Goal: Information Seeking & Learning: Check status

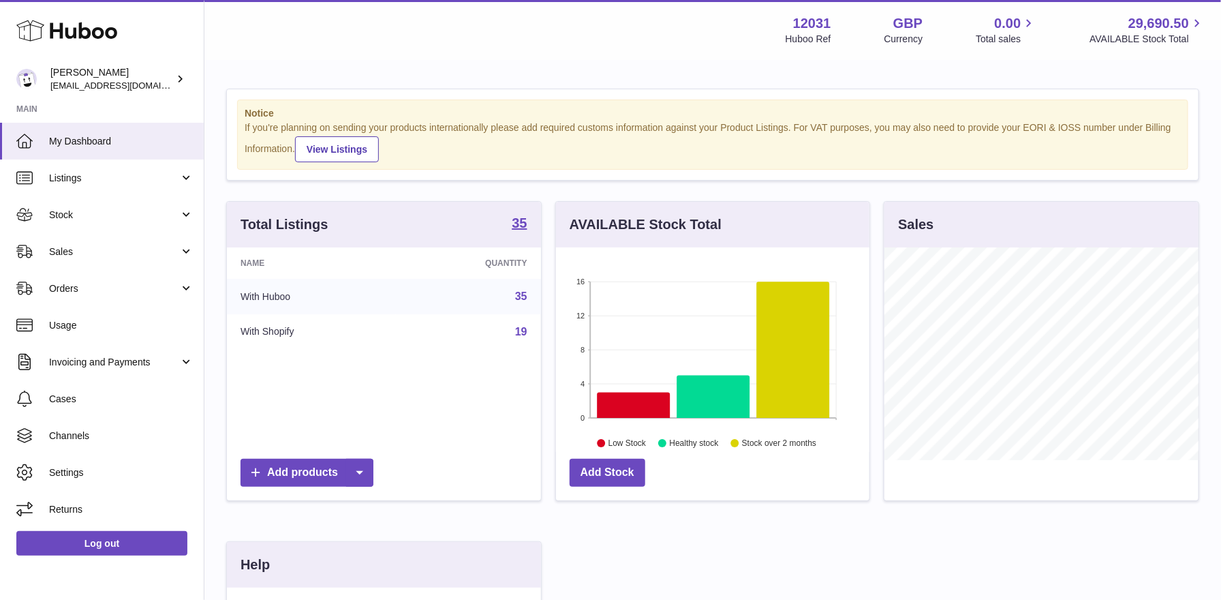
scroll to position [212, 314]
click at [106, 226] on link "Stock" at bounding box center [102, 214] width 204 height 37
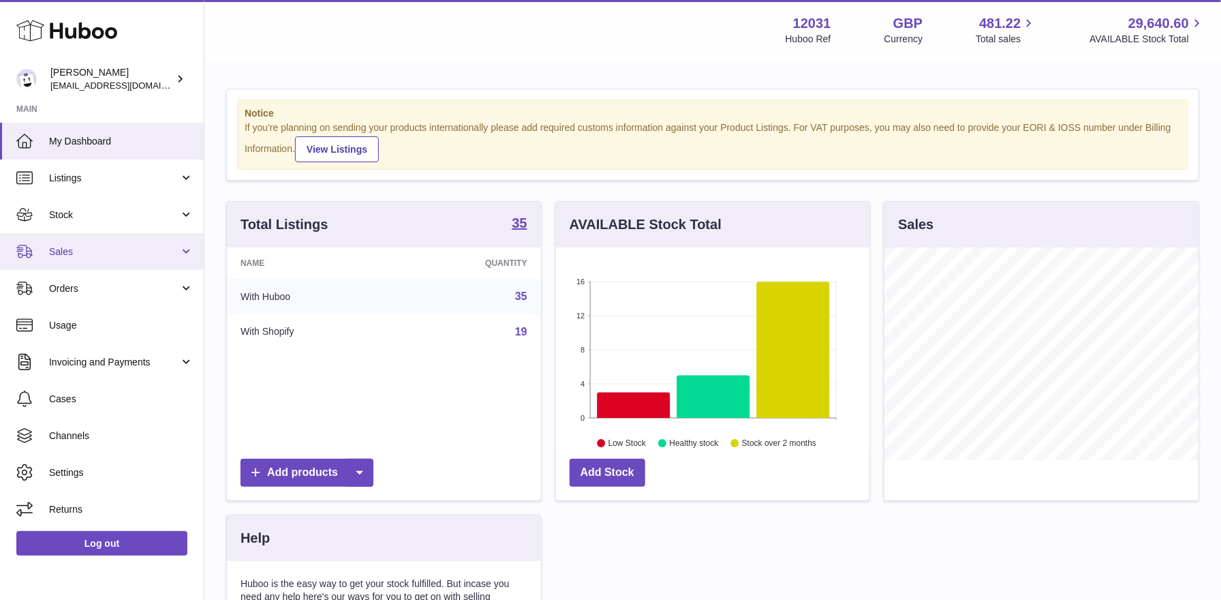
scroll to position [212, 314]
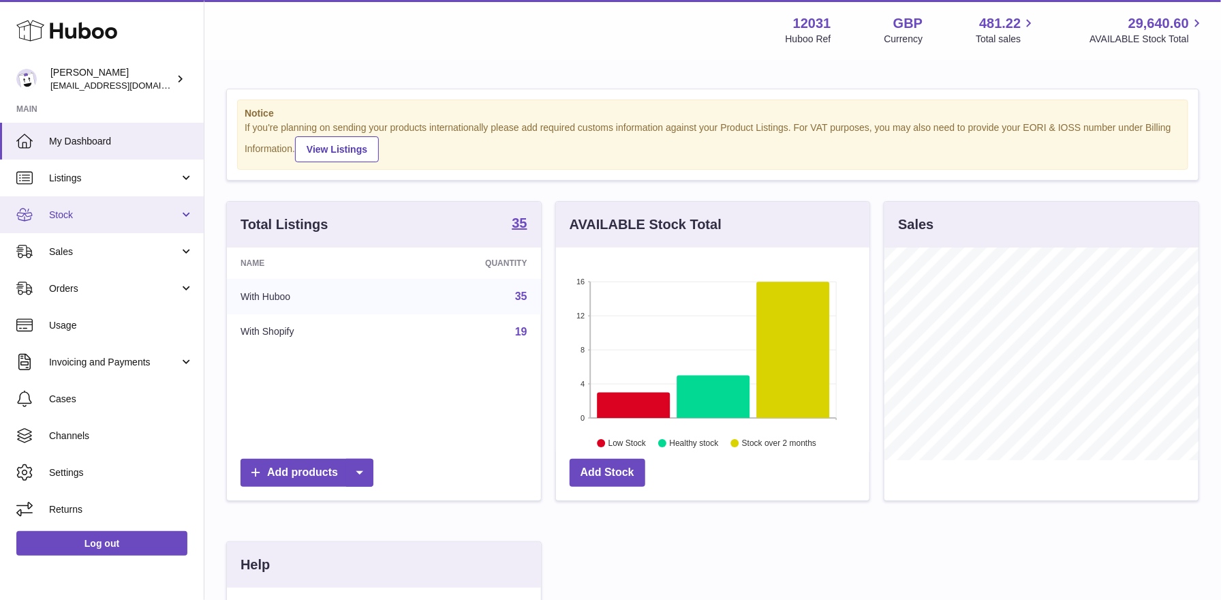
click at [73, 225] on link "Stock" at bounding box center [102, 214] width 204 height 37
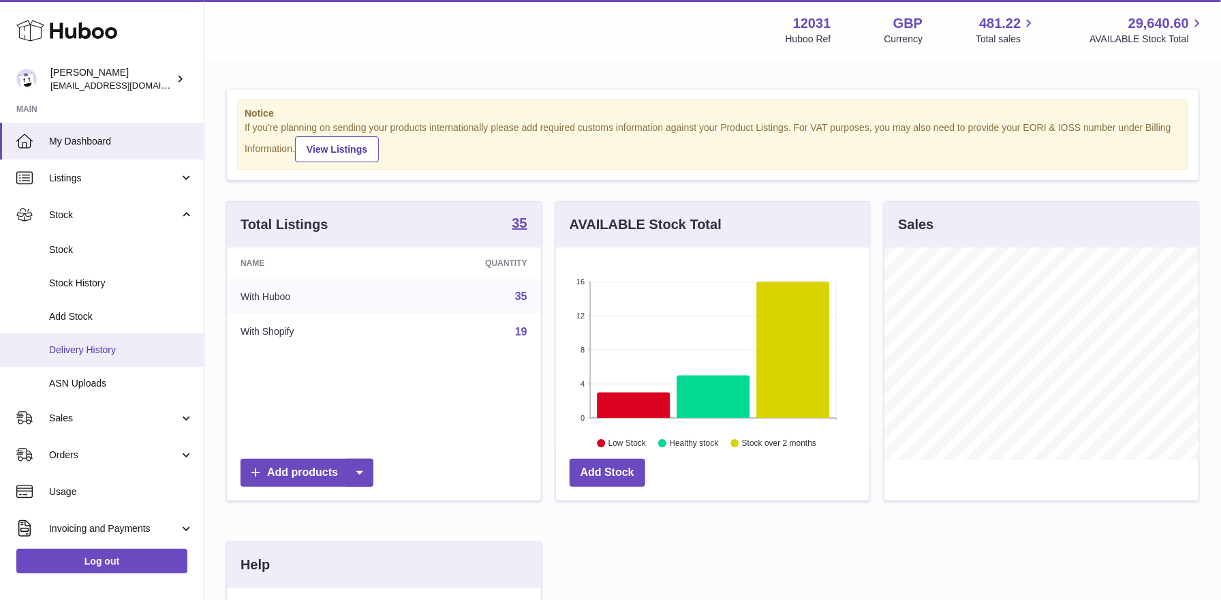
click at [73, 352] on span "Delivery History" at bounding box center [121, 349] width 144 height 13
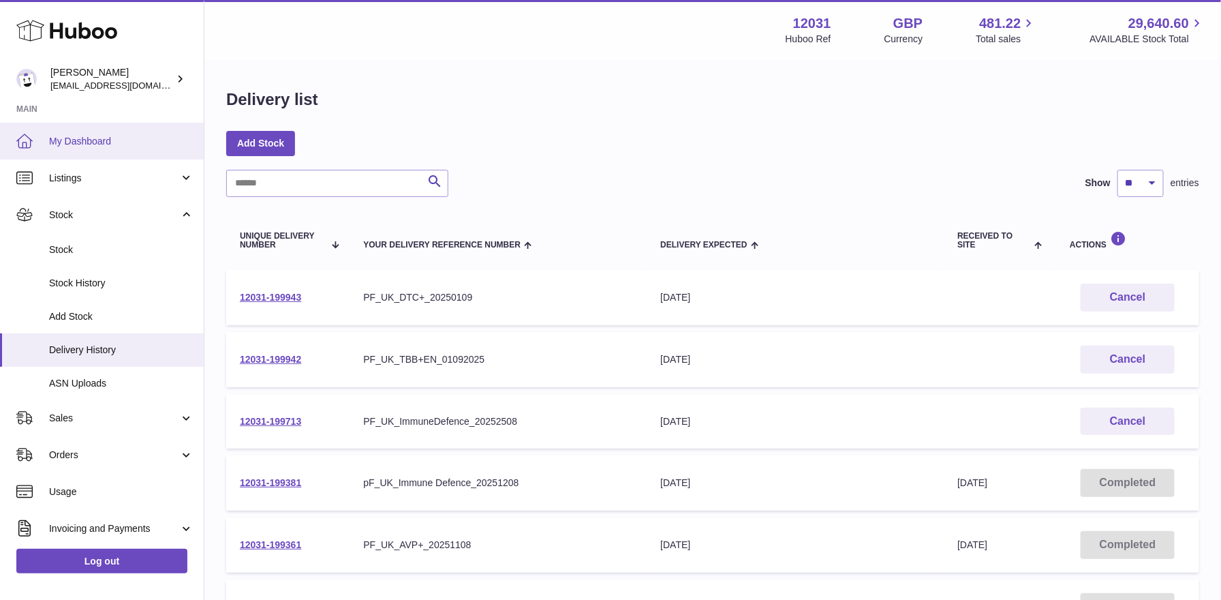
click at [97, 143] on span "My Dashboard" at bounding box center [121, 141] width 144 height 13
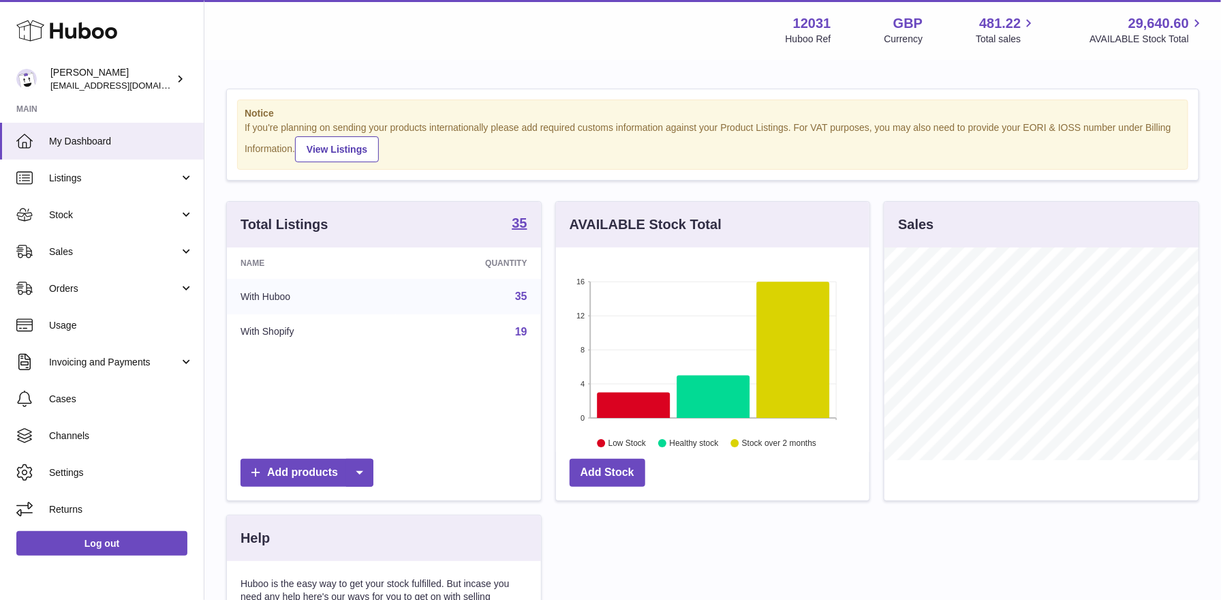
scroll to position [212, 314]
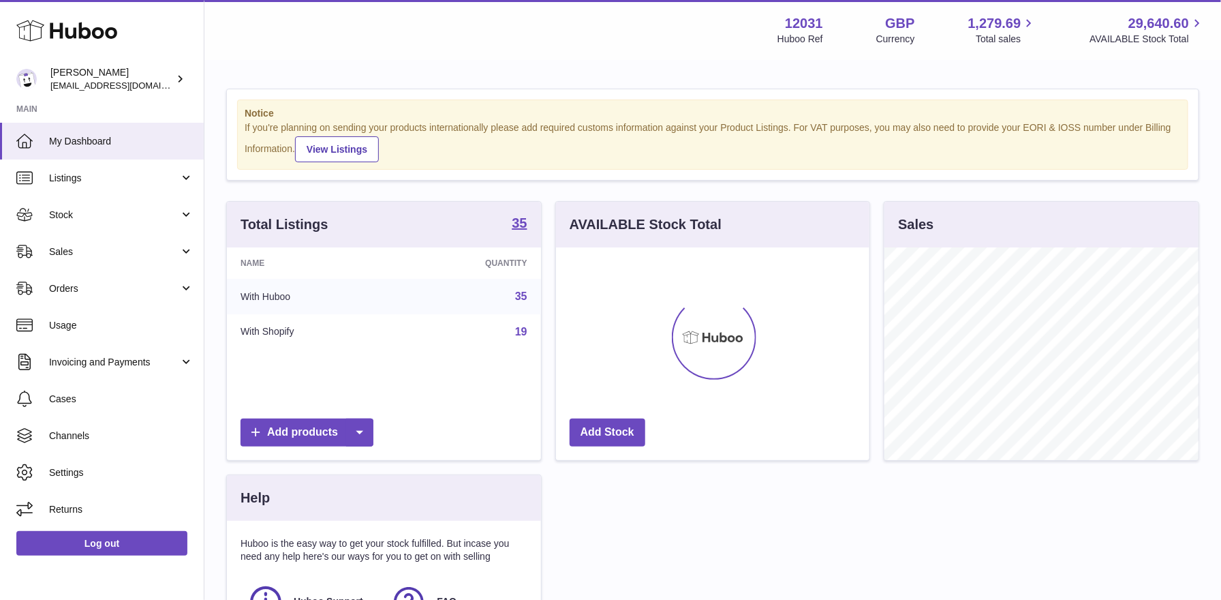
scroll to position [212, 314]
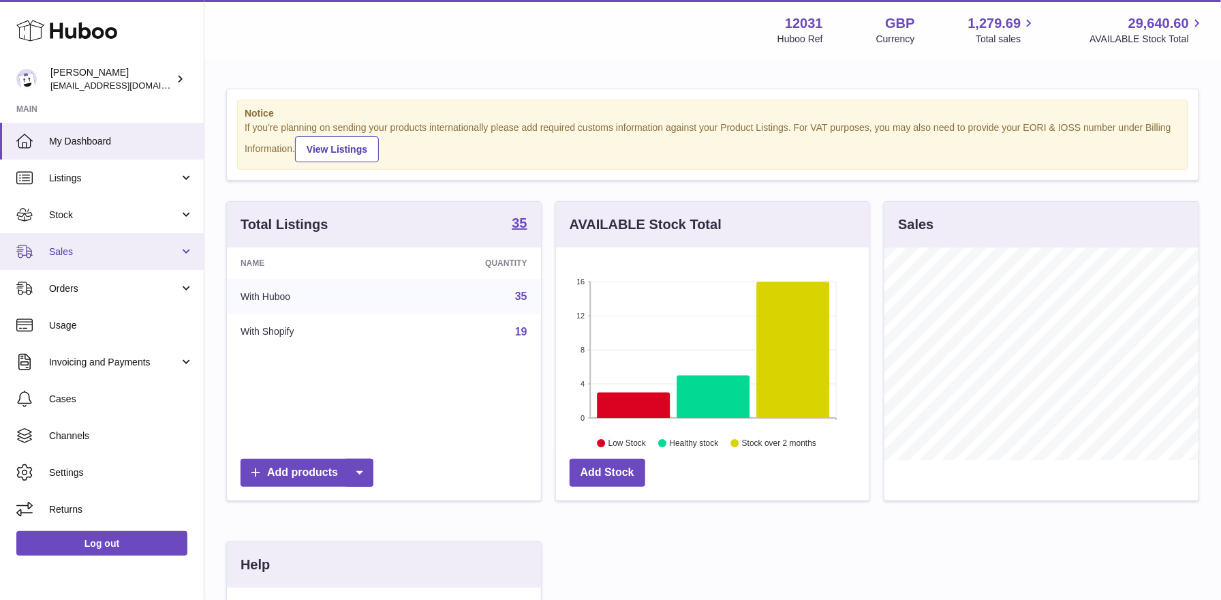
click at [106, 250] on span "Sales" at bounding box center [114, 251] width 130 height 13
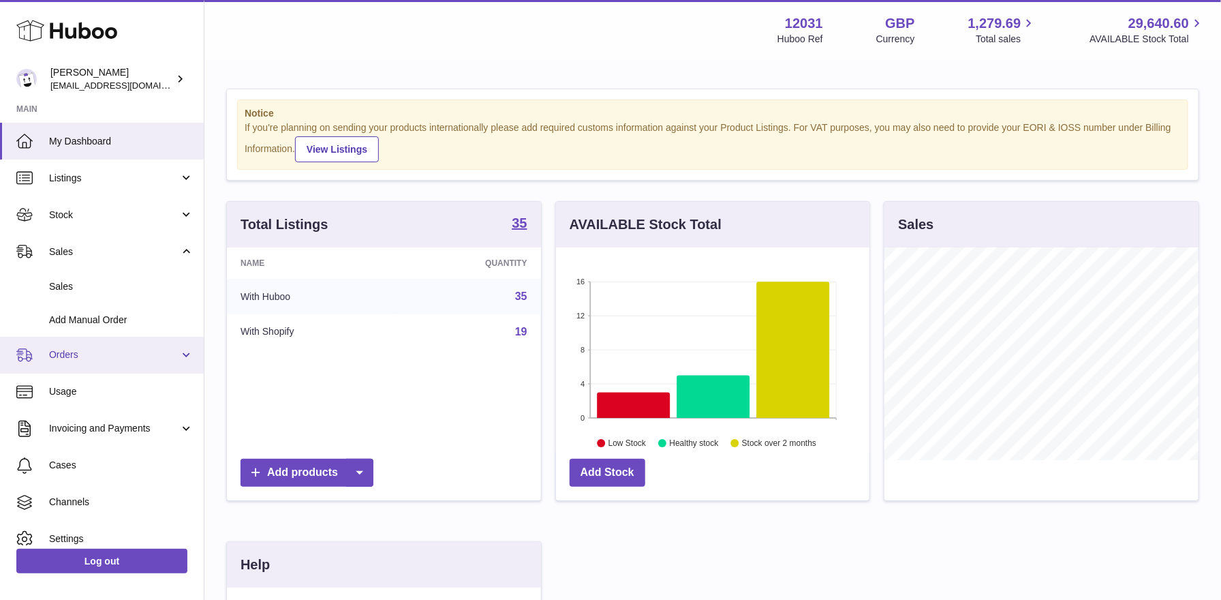
click at [91, 352] on span "Orders" at bounding box center [114, 354] width 130 height 13
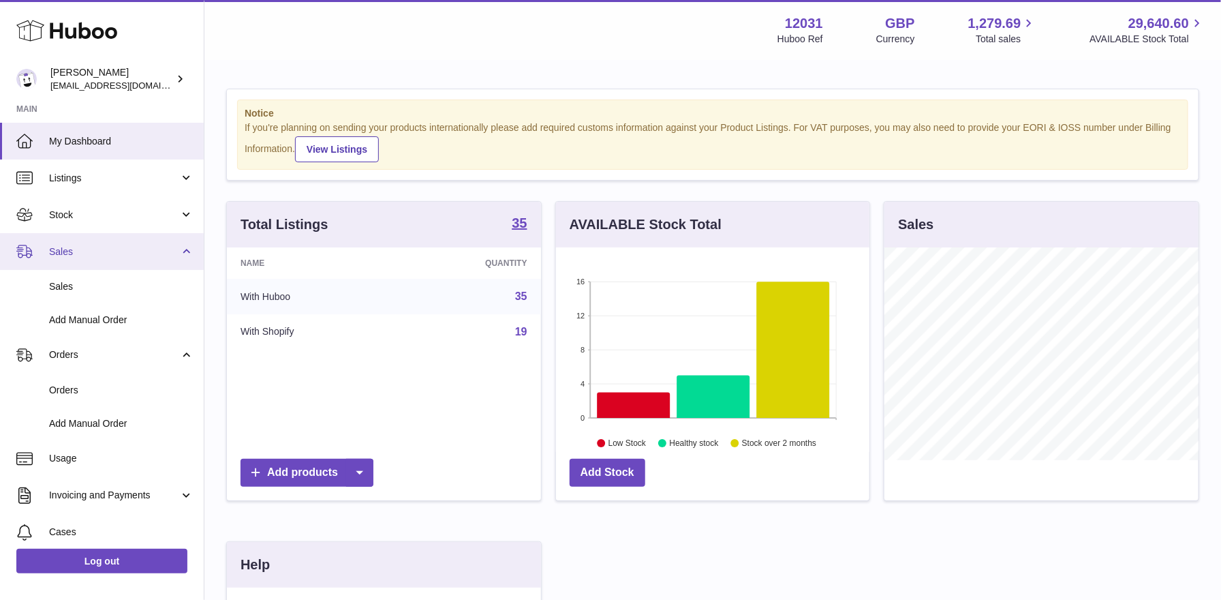
click at [123, 259] on link "Sales" at bounding box center [102, 251] width 204 height 37
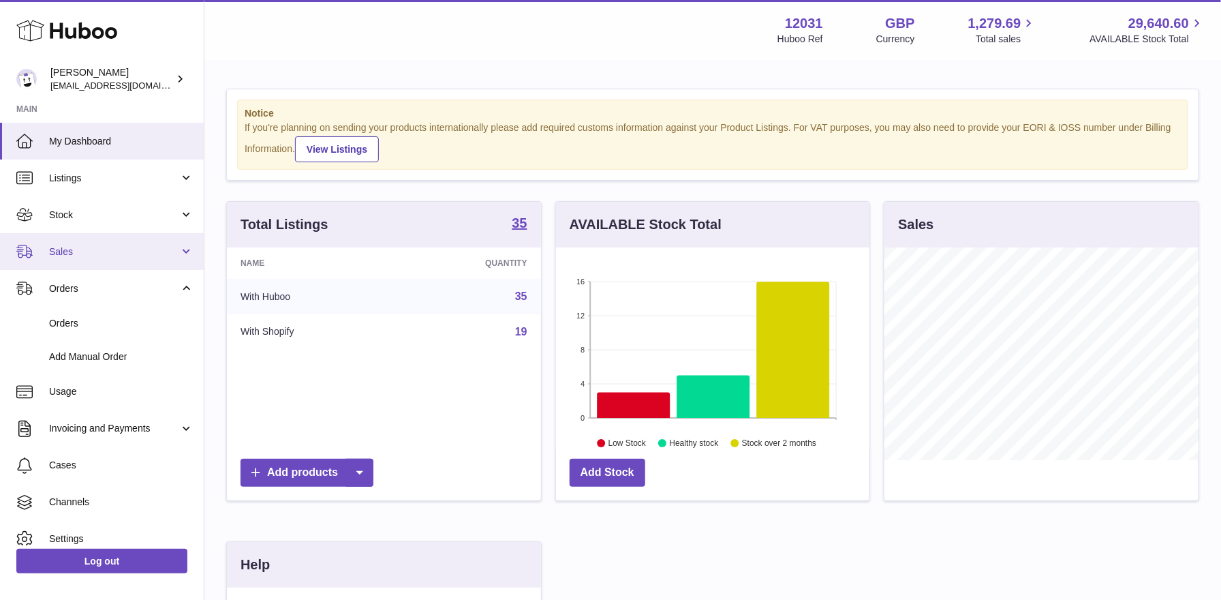
click at [122, 258] on link "Sales" at bounding box center [102, 251] width 204 height 37
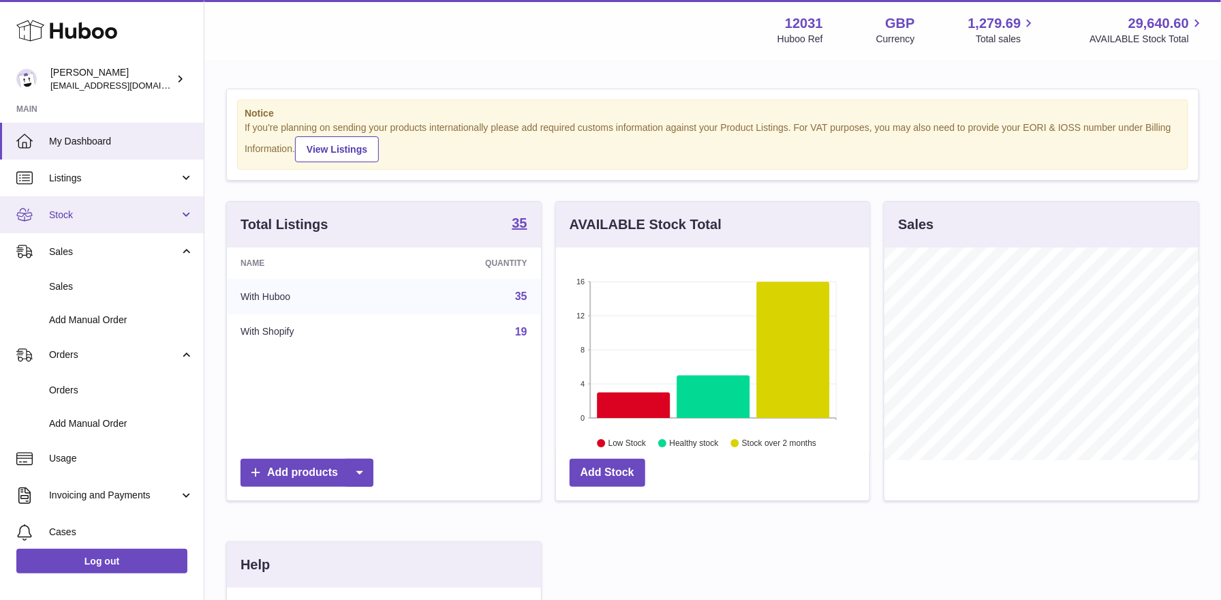
click at [77, 215] on span "Stock" at bounding box center [114, 215] width 130 height 13
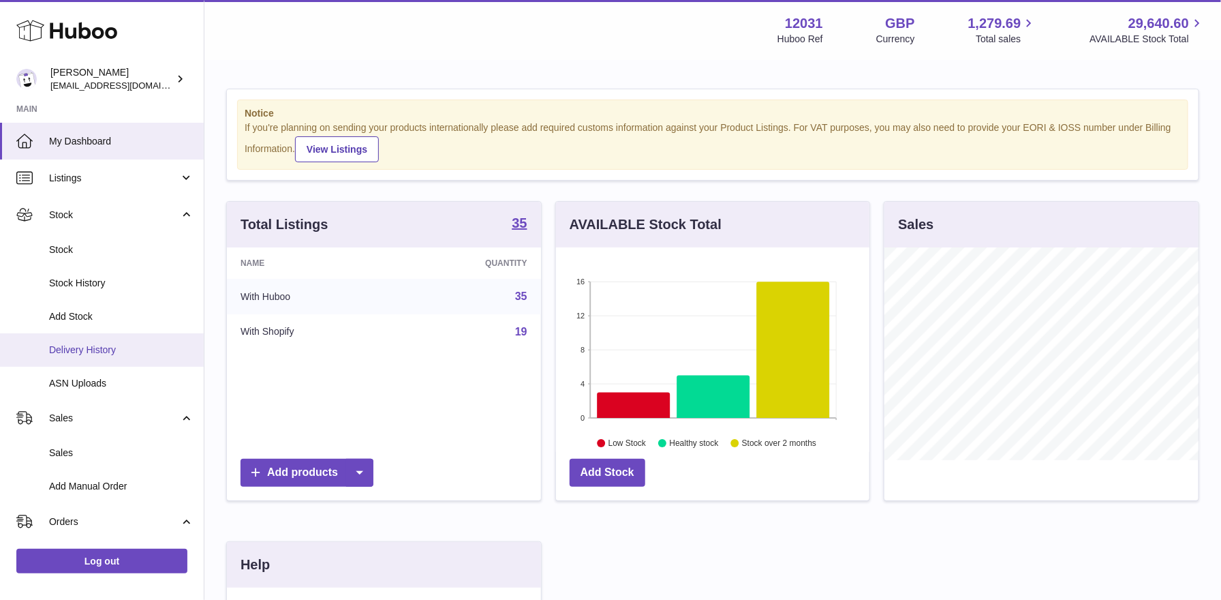
click at [75, 352] on span "Delivery History" at bounding box center [121, 349] width 144 height 13
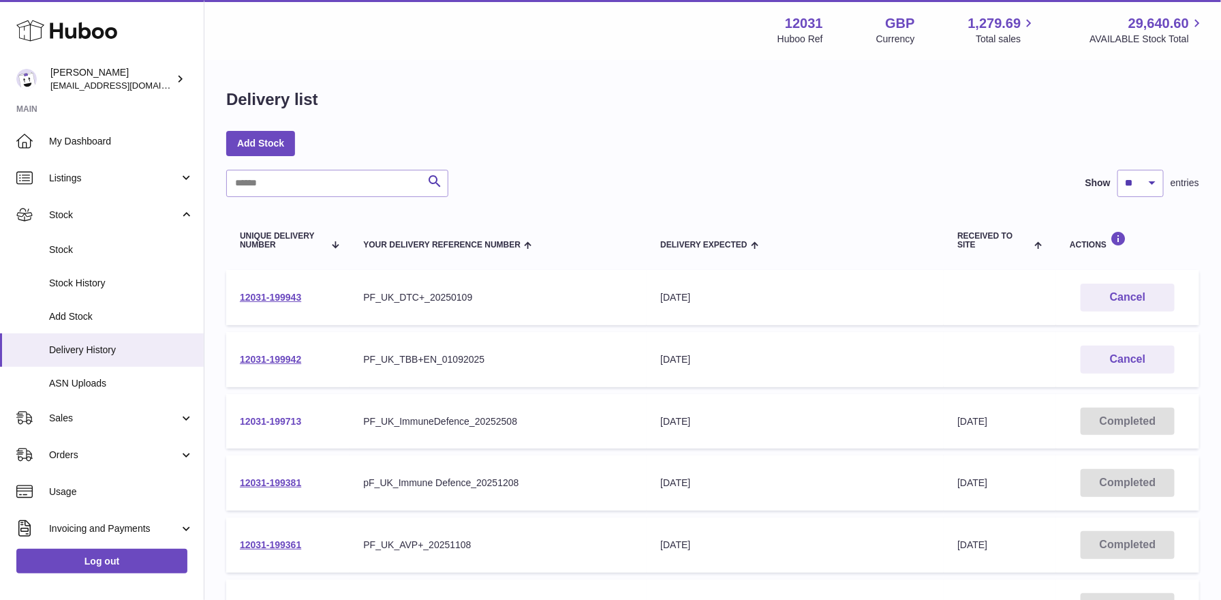
click at [271, 418] on link "12031-199713" at bounding box center [270, 421] width 61 height 11
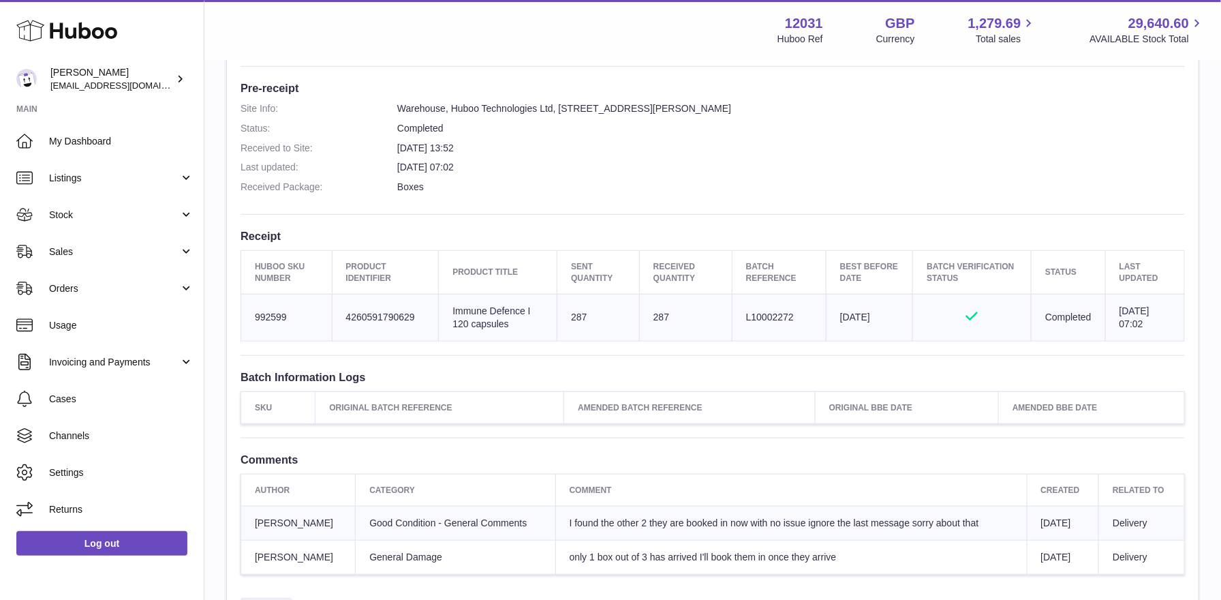
scroll to position [350, 0]
click at [65, 136] on span "My Dashboard" at bounding box center [121, 141] width 144 height 13
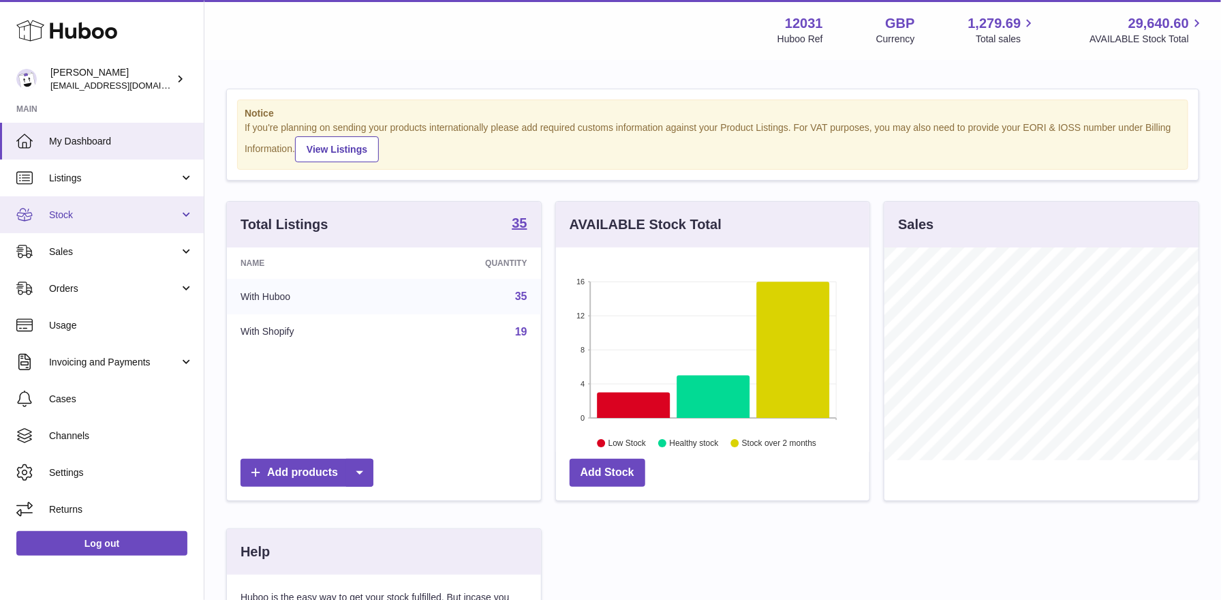
scroll to position [212, 314]
click at [87, 217] on span "Stock" at bounding box center [114, 215] width 130 height 13
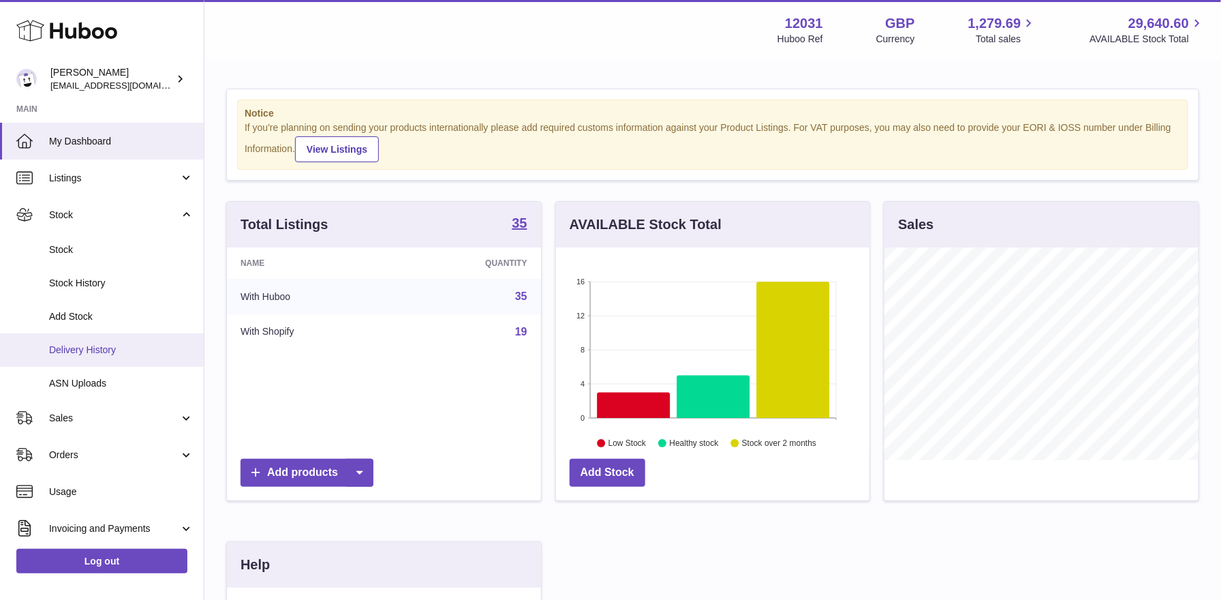
click at [82, 360] on link "Delivery History" at bounding box center [102, 349] width 204 height 33
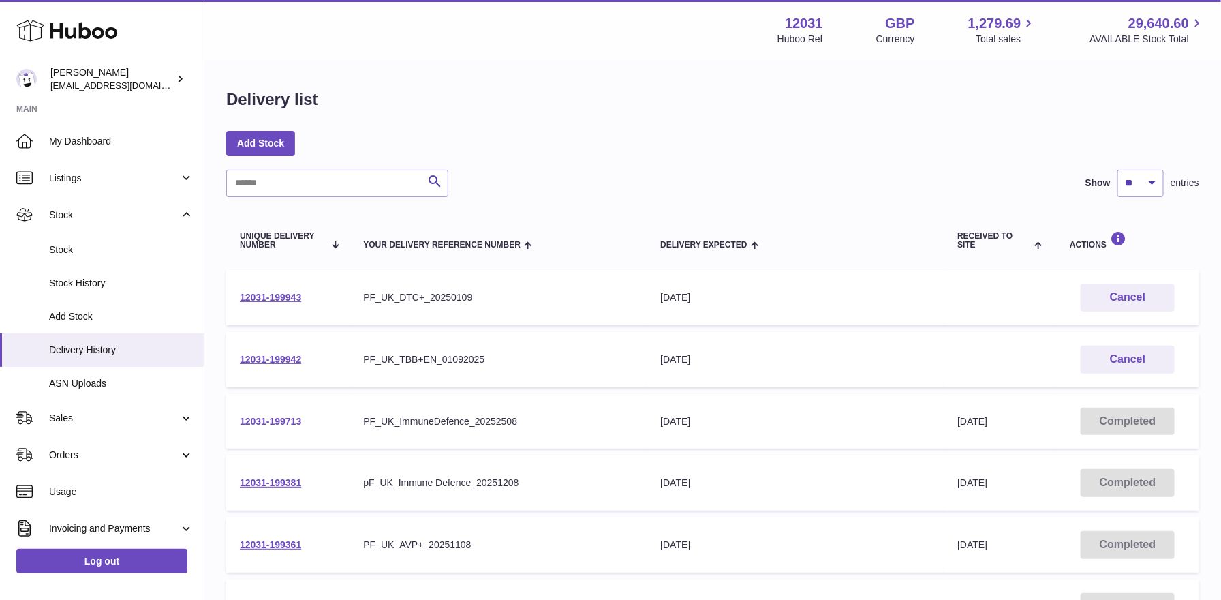
click at [281, 419] on link "12031-199713" at bounding box center [270, 421] width 61 height 11
click at [281, 421] on link "12031-199713" at bounding box center [270, 421] width 61 height 11
click at [92, 131] on link "My Dashboard" at bounding box center [102, 141] width 204 height 37
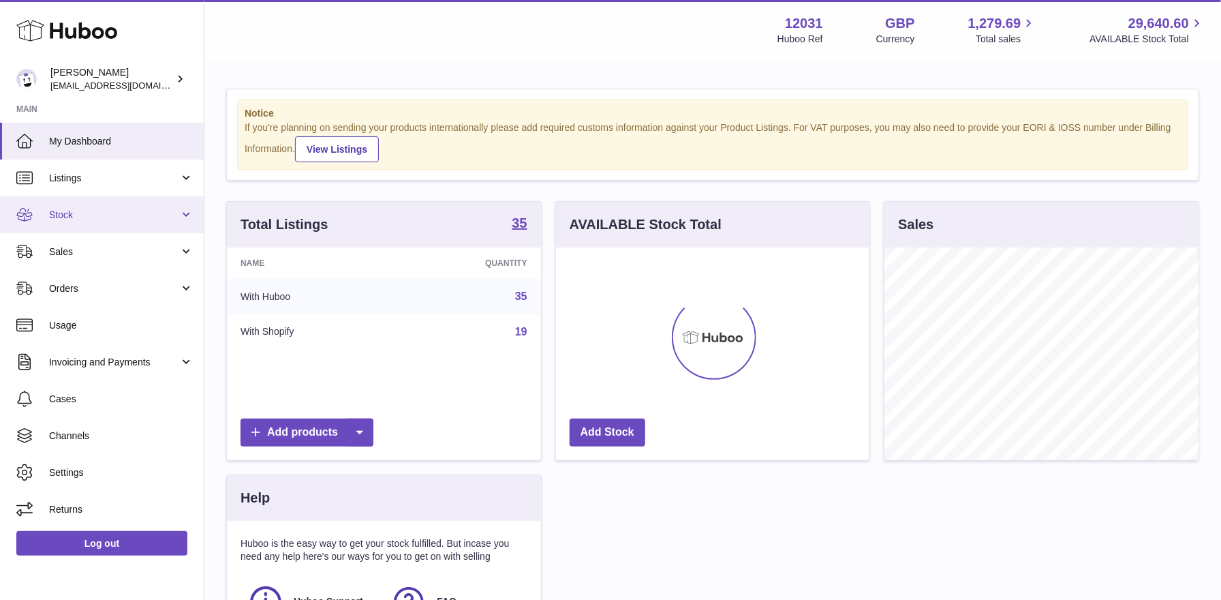
scroll to position [212, 314]
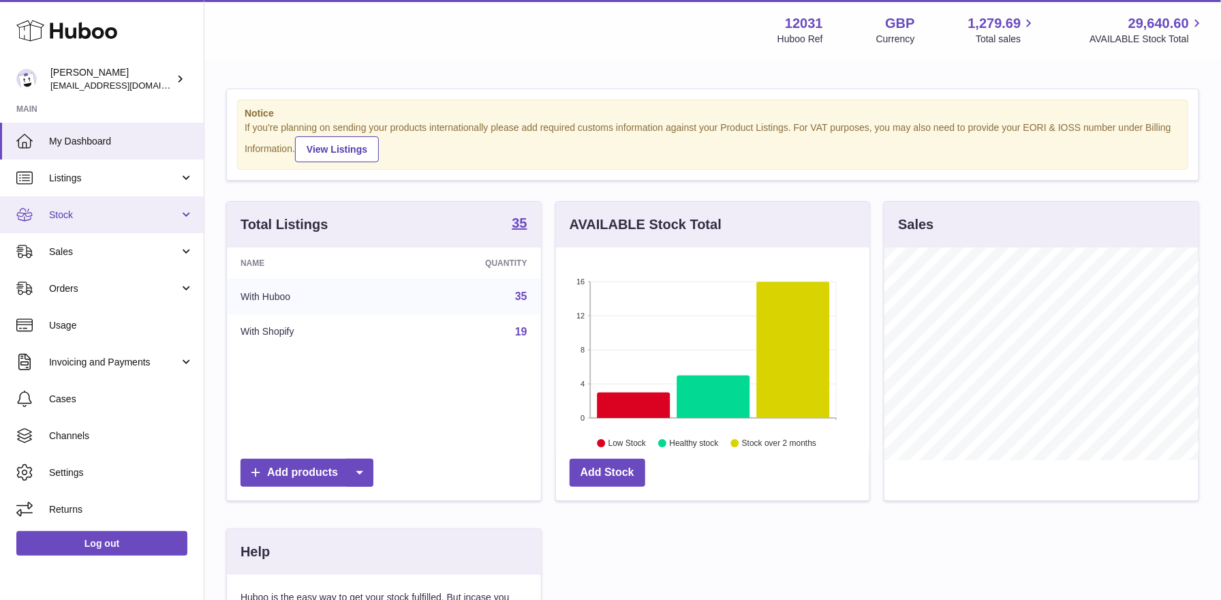
click at [90, 223] on link "Stock" at bounding box center [102, 214] width 204 height 37
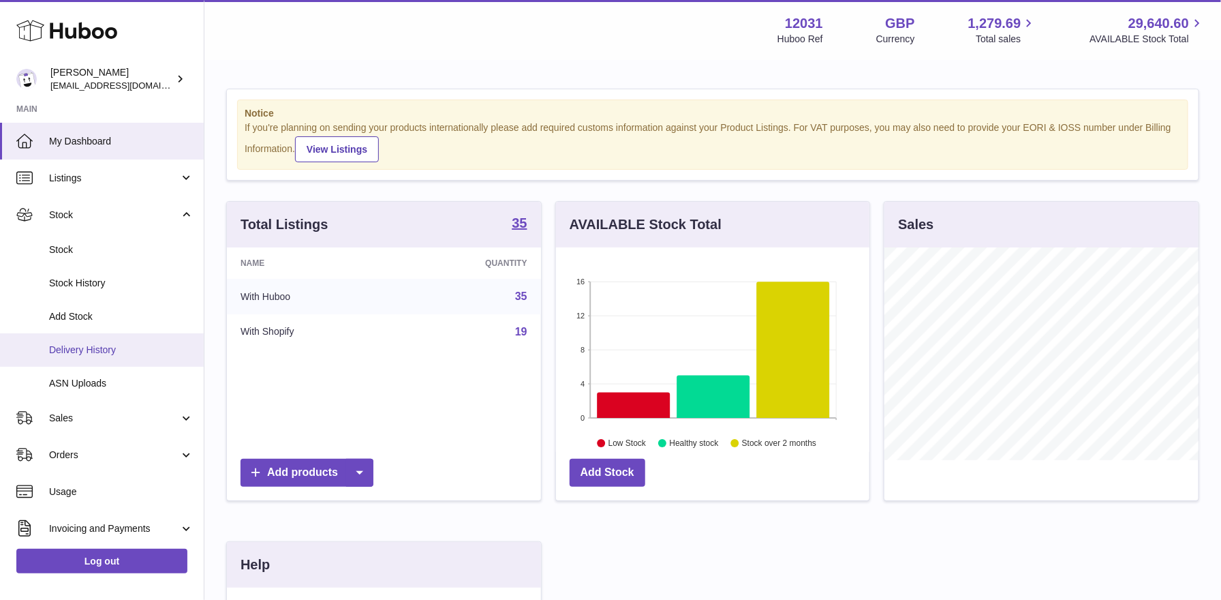
click at [91, 355] on span "Delivery History" at bounding box center [121, 349] width 144 height 13
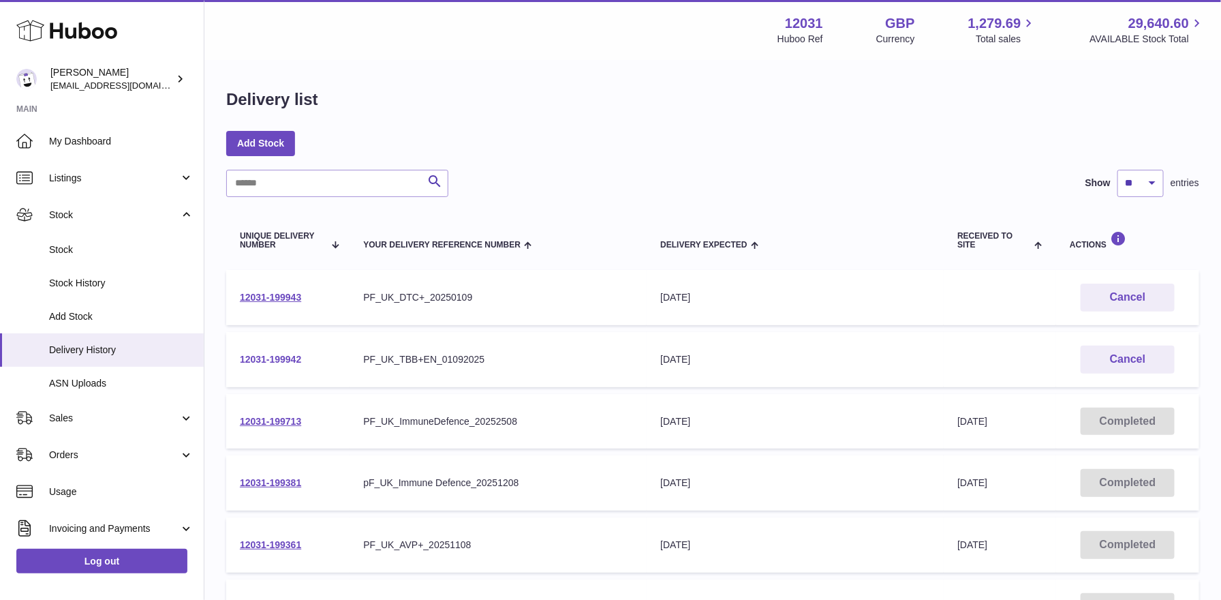
click at [288, 360] on link "12031-199942" at bounding box center [270, 359] width 61 height 11
click at [286, 419] on link "12031-199713" at bounding box center [270, 421] width 61 height 11
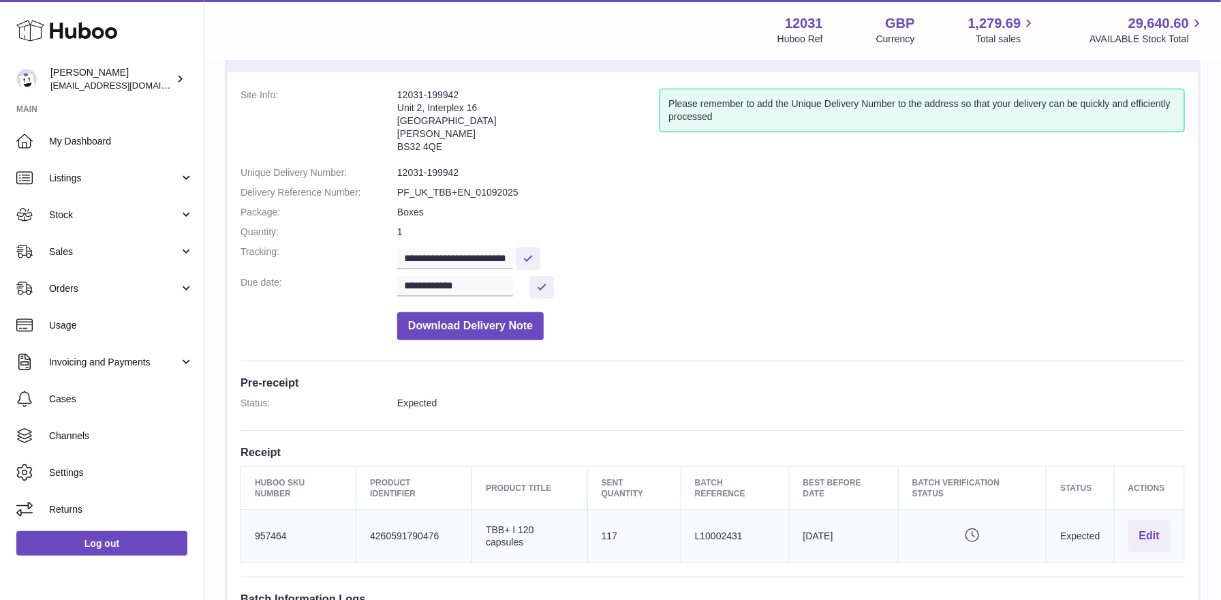
scroll to position [69, 0]
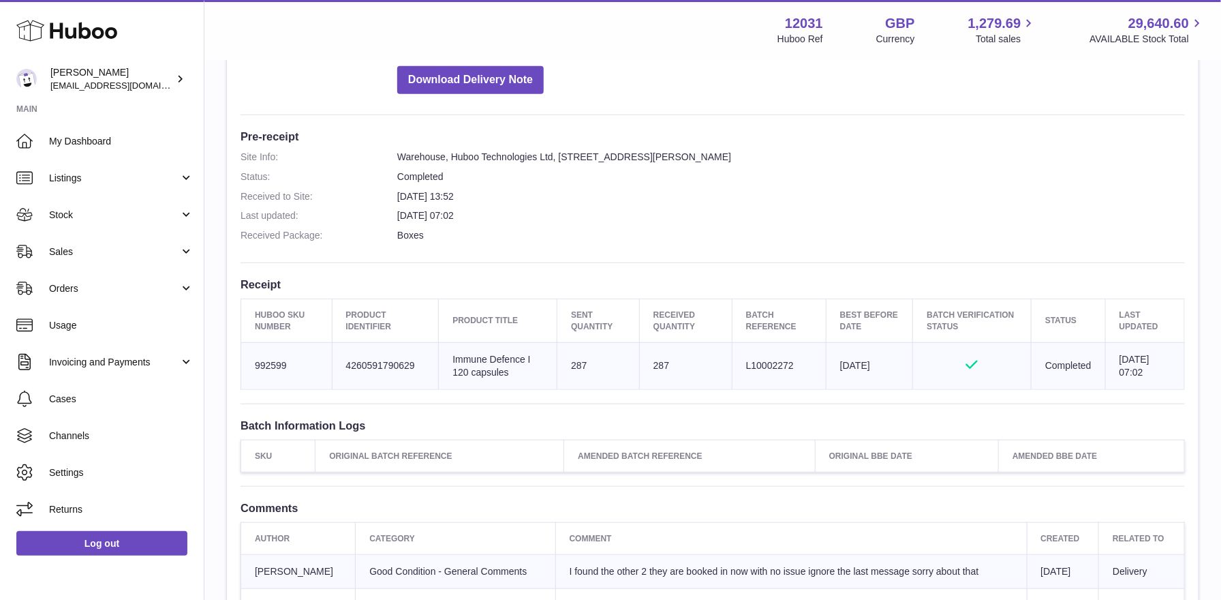
scroll to position [159, 0]
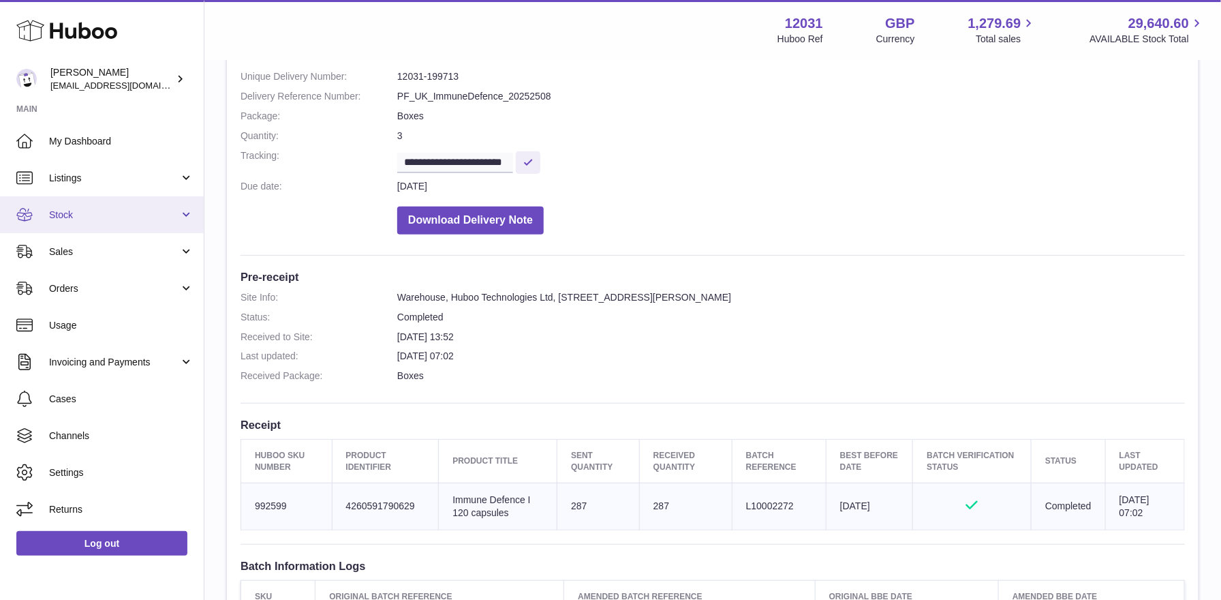
click at [100, 212] on span "Stock" at bounding box center [114, 215] width 130 height 13
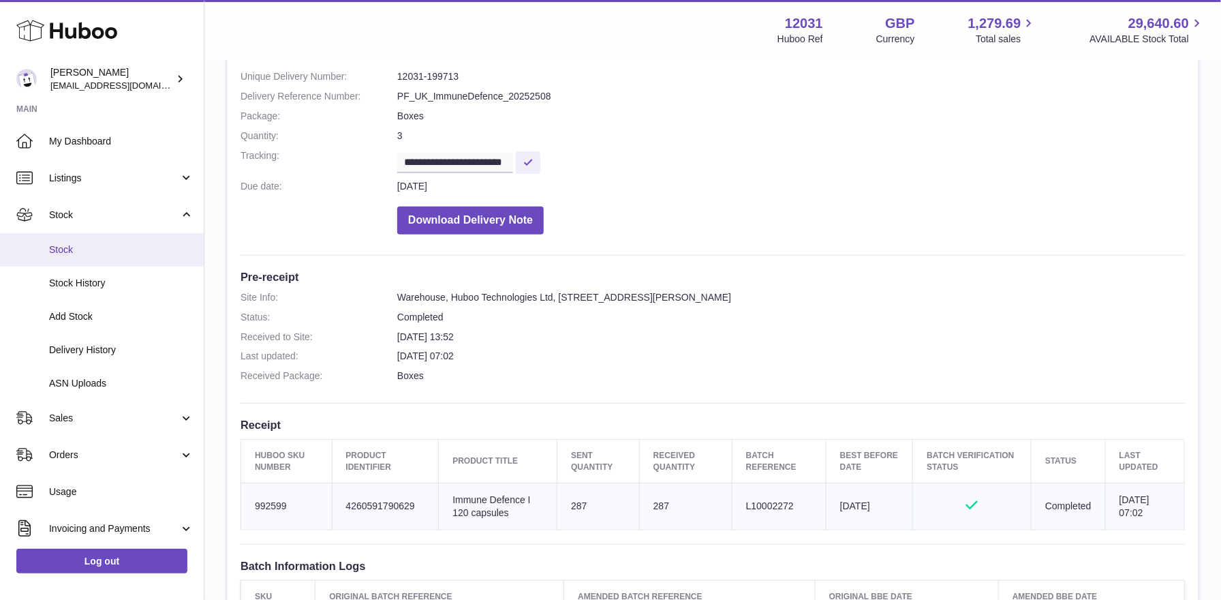
click at [94, 254] on span "Stock" at bounding box center [121, 249] width 144 height 13
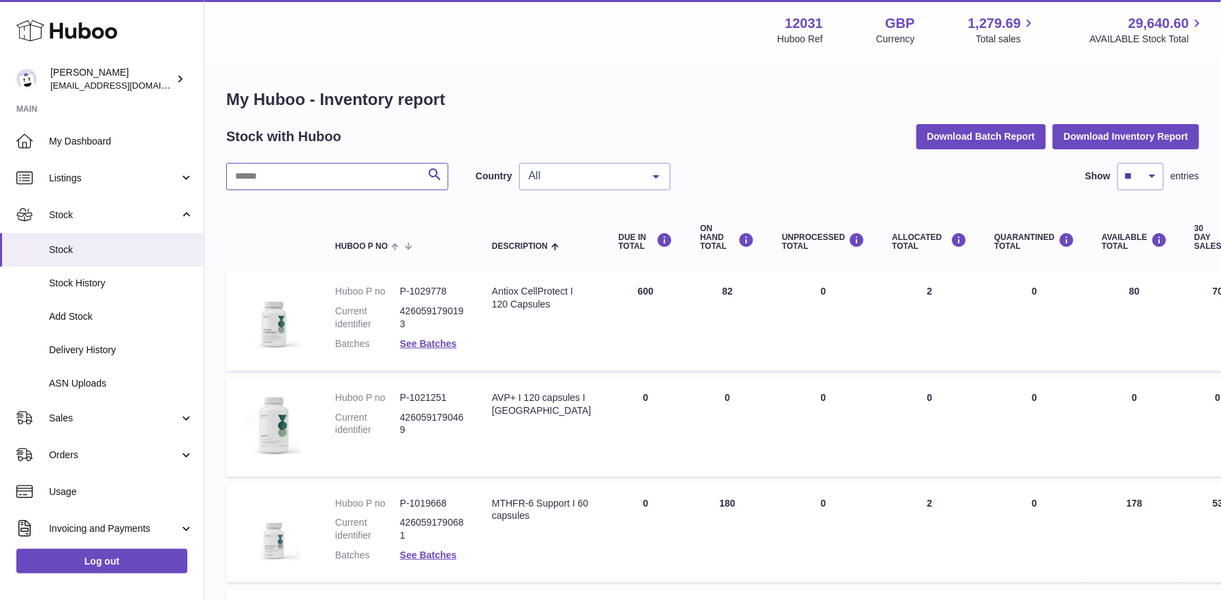
click at [341, 186] on input "text" at bounding box center [337, 176] width 222 height 27
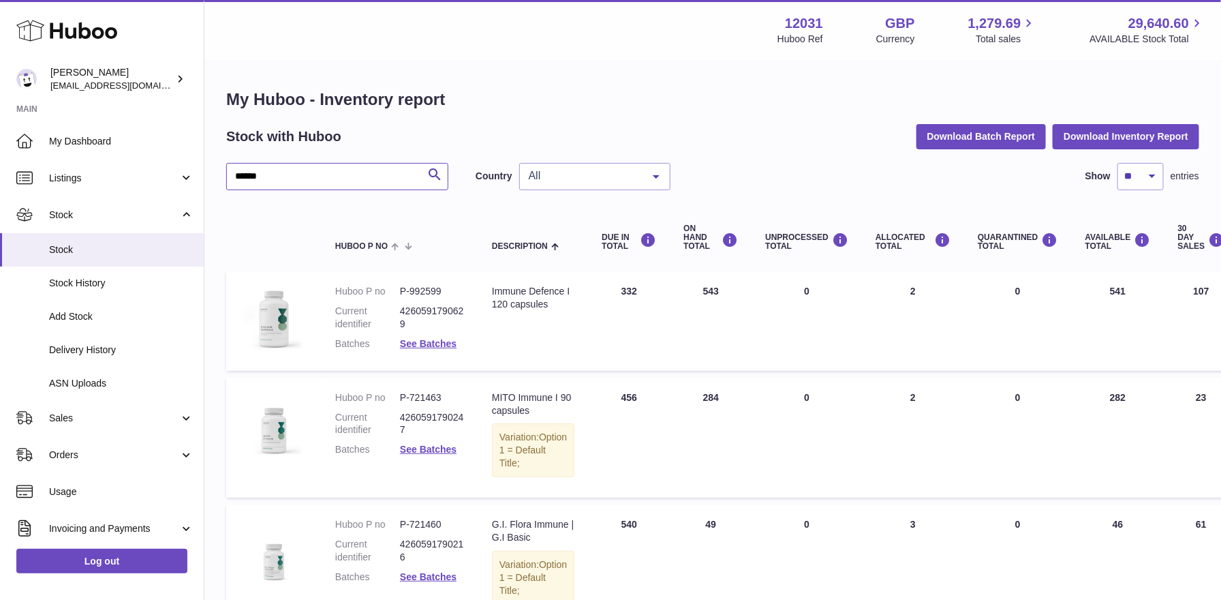
type input "******"
click at [668, 168] on div at bounding box center [656, 177] width 27 height 26
click at [602, 230] on span "GB" at bounding box center [595, 230] width 150 height 27
click at [431, 341] on link "See Batches" at bounding box center [428, 343] width 57 height 11
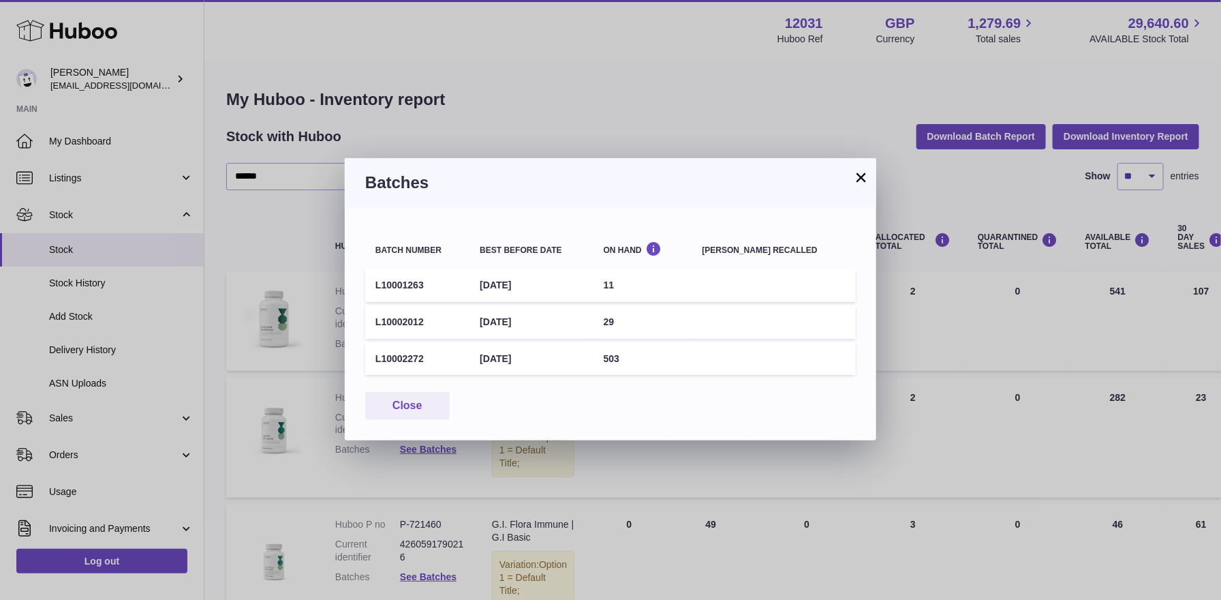
click at [859, 182] on button "×" at bounding box center [861, 177] width 16 height 16
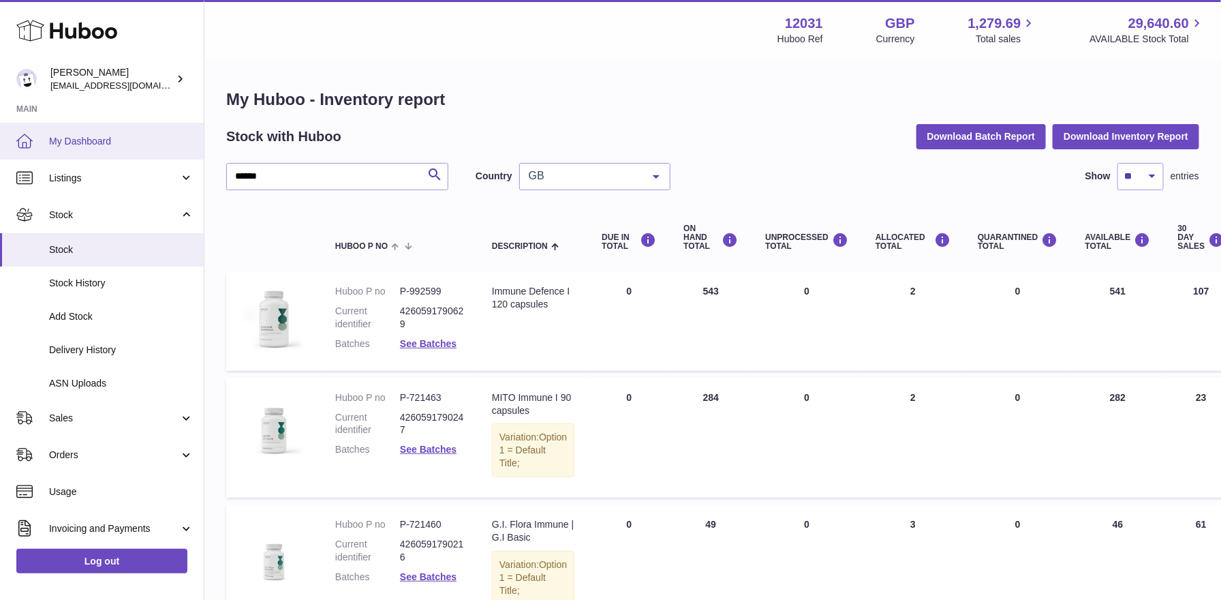
click at [127, 146] on span "My Dashboard" at bounding box center [121, 141] width 144 height 13
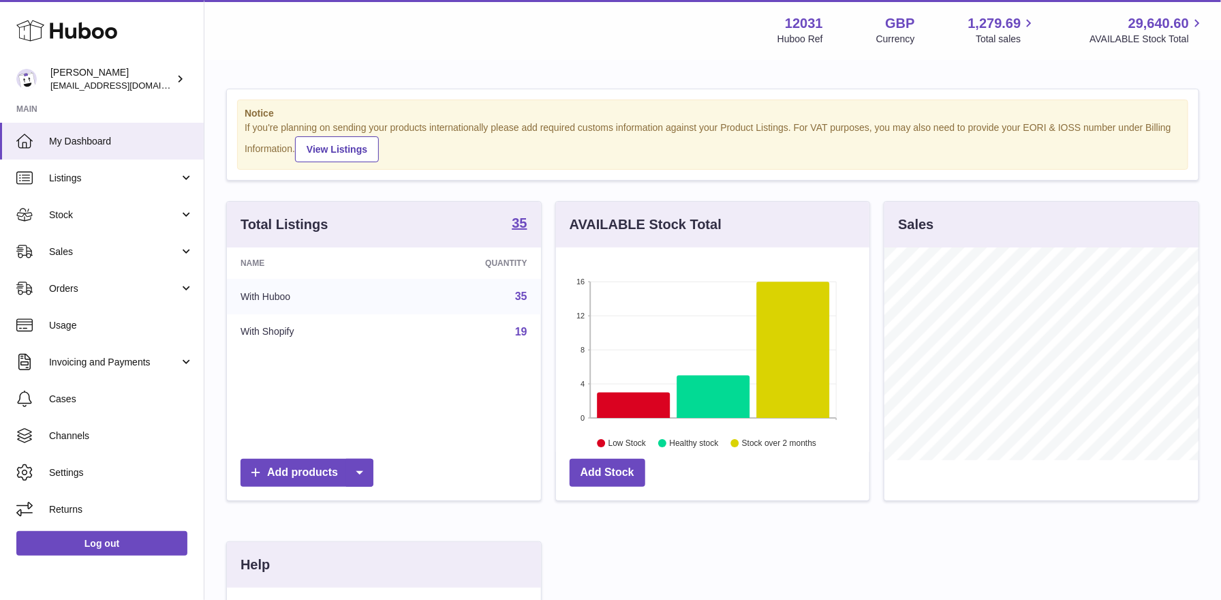
scroll to position [212, 314]
click at [76, 219] on span "Stock" at bounding box center [114, 215] width 130 height 13
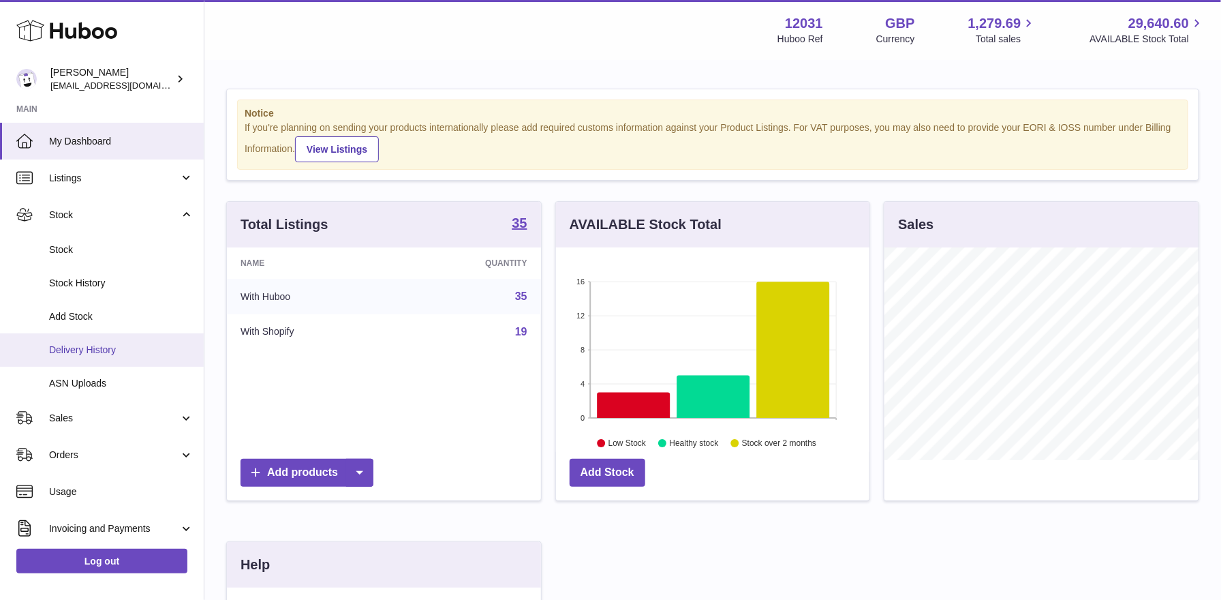
click at [80, 357] on link "Delivery History" at bounding box center [102, 349] width 204 height 33
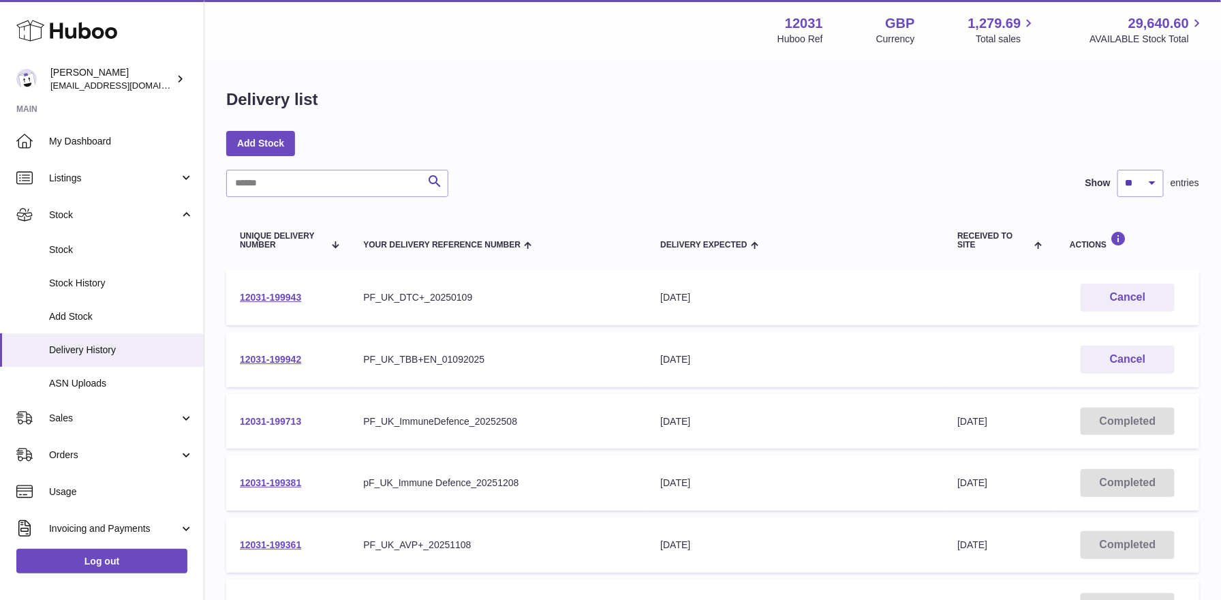
click at [266, 421] on link "12031-199713" at bounding box center [270, 421] width 61 height 11
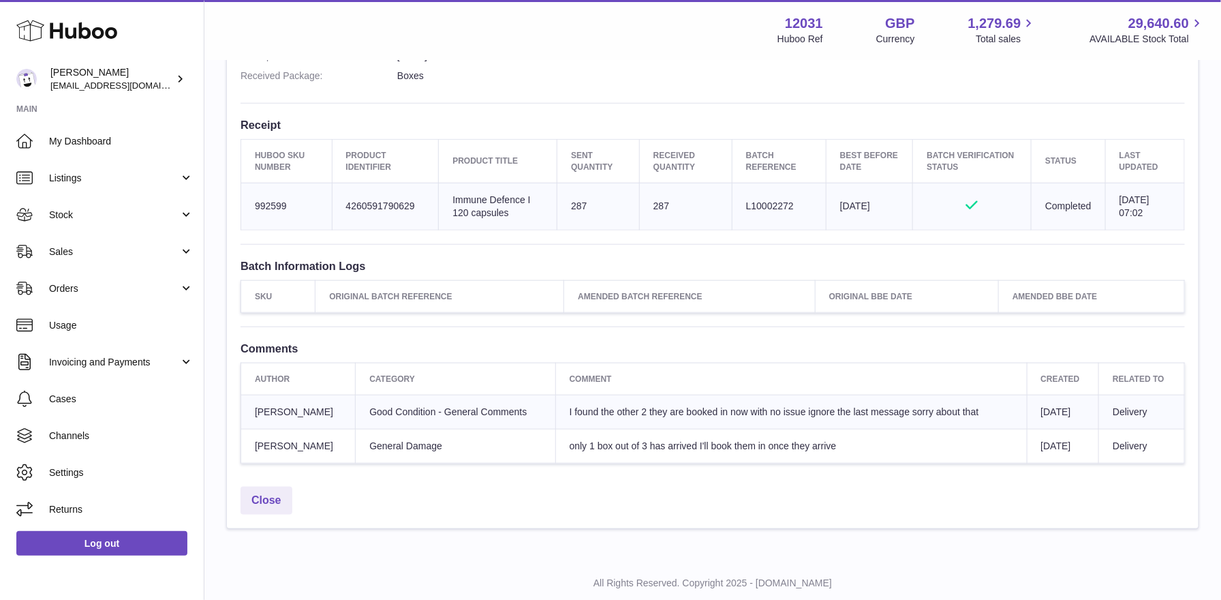
scroll to position [490, 0]
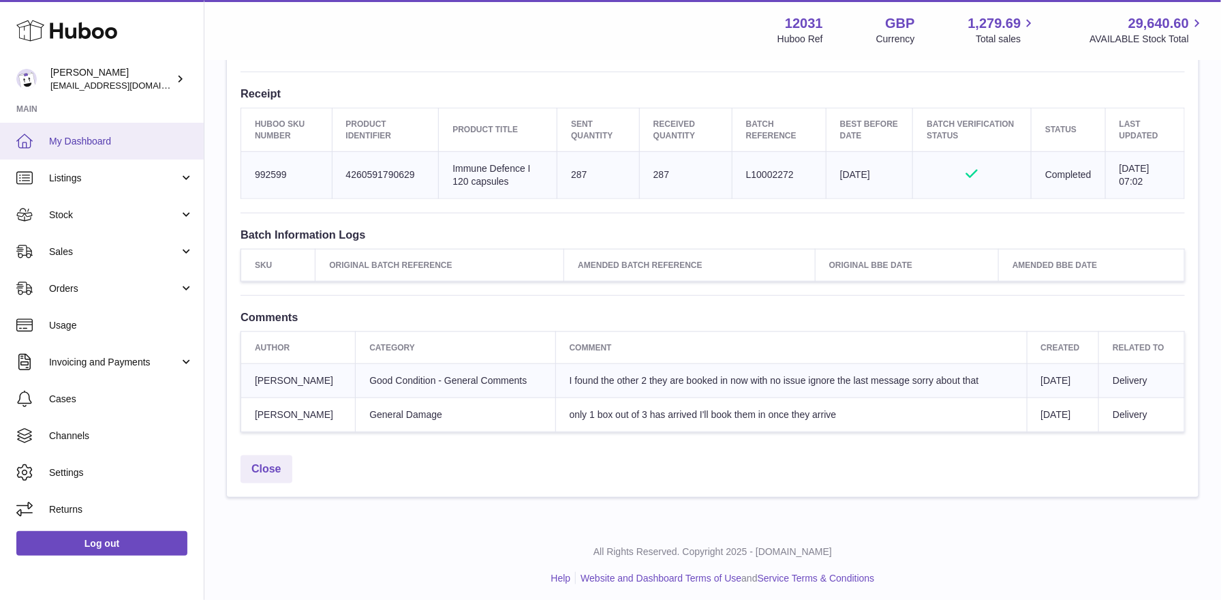
click at [123, 132] on link "My Dashboard" at bounding box center [102, 141] width 204 height 37
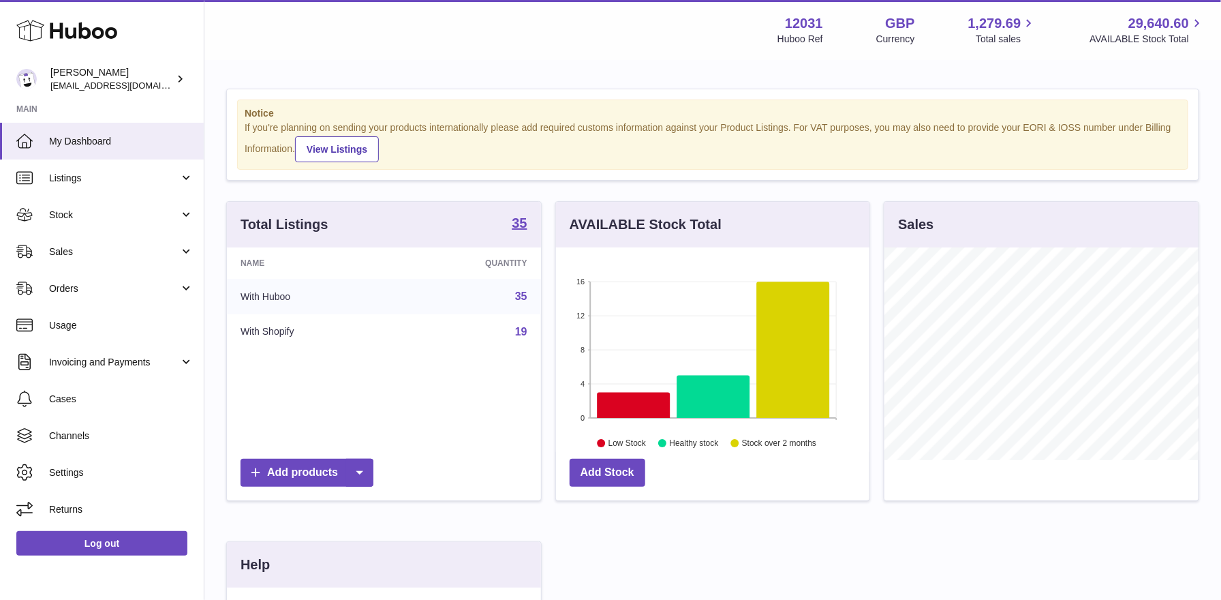
scroll to position [212, 314]
click at [97, 220] on span "Stock" at bounding box center [114, 215] width 130 height 13
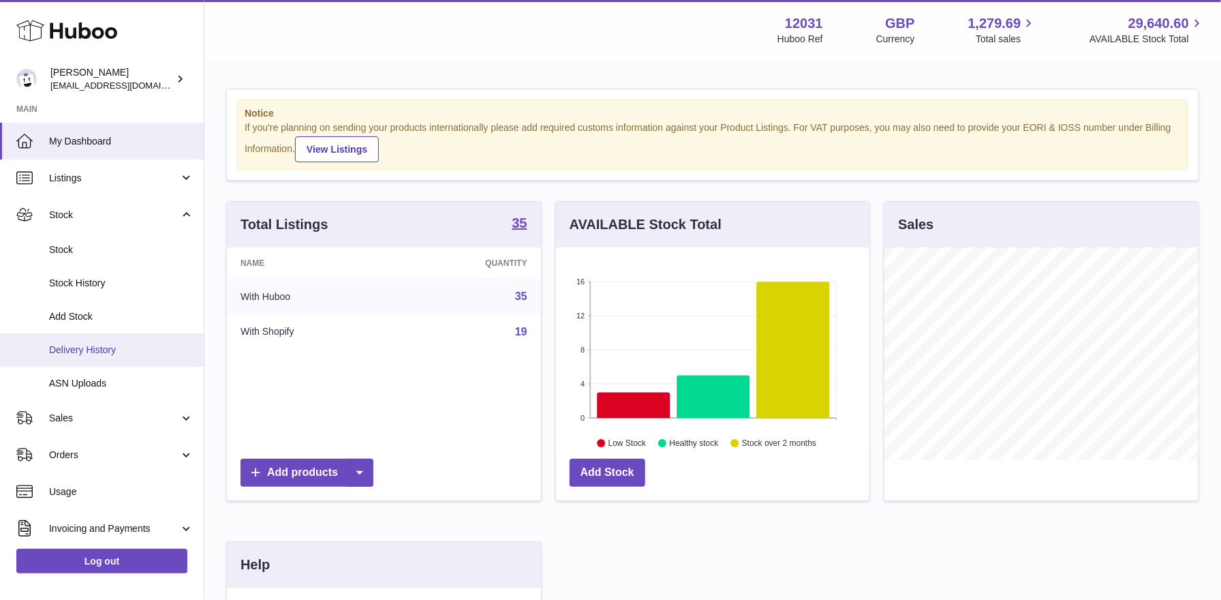
click at [96, 355] on span "Delivery History" at bounding box center [121, 349] width 144 height 13
